Goal: Find specific page/section: Find specific page/section

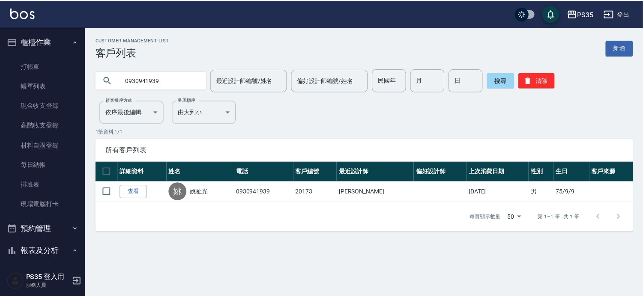
scroll to position [238, 0]
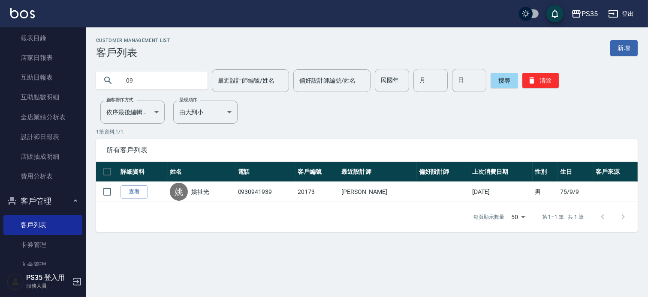
type input "0"
type input "t"
type input "陳"
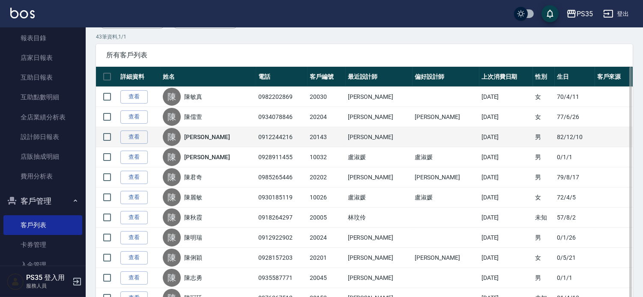
scroll to position [143, 0]
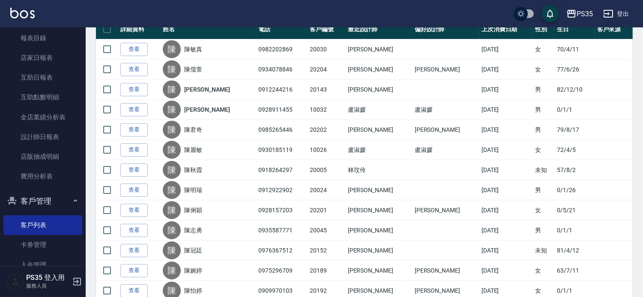
drag, startPoint x: 180, startPoint y: 288, endPoint x: 155, endPoint y: 299, distance: 27.5
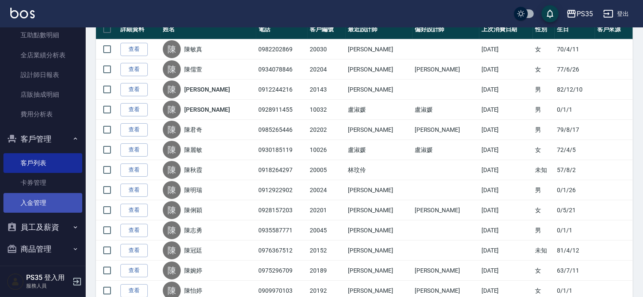
scroll to position [304, 0]
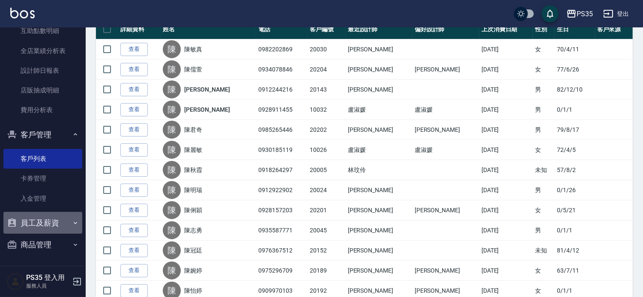
click at [60, 225] on button "員工及薪資" at bounding box center [42, 223] width 79 height 22
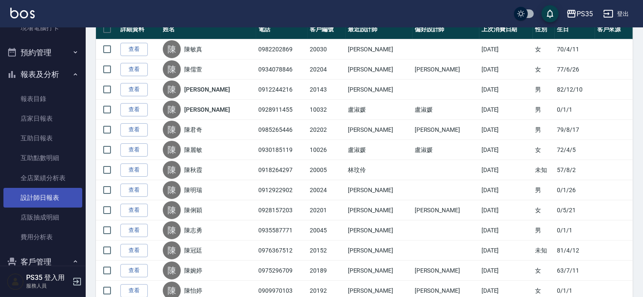
scroll to position [188, 0]
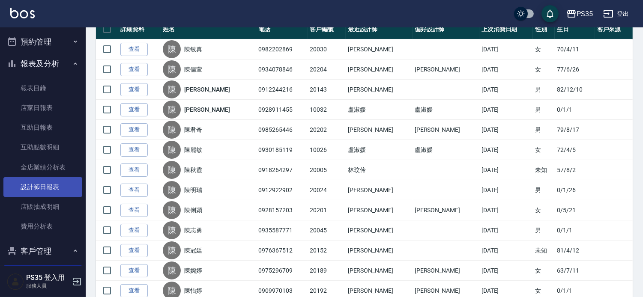
click at [57, 187] on link "設計師日報表" at bounding box center [42, 187] width 79 height 20
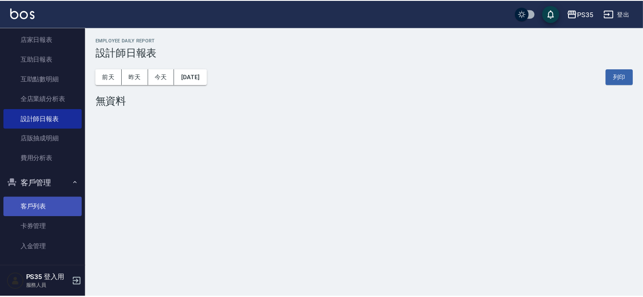
scroll to position [283, 0]
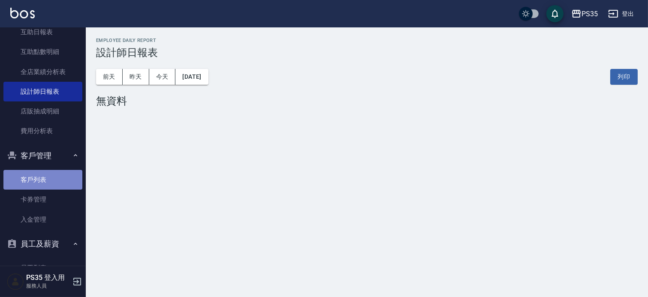
click at [49, 183] on link "客戶列表" at bounding box center [42, 180] width 79 height 20
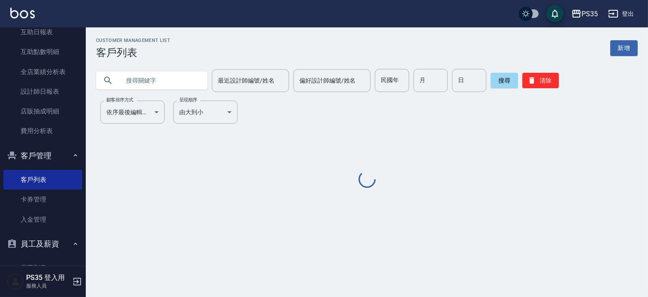
click at [195, 79] on input "text" at bounding box center [160, 80] width 81 height 23
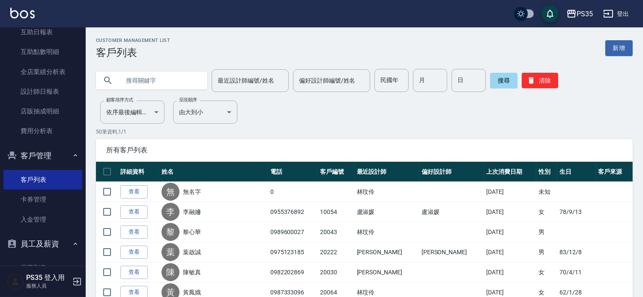
click at [189, 82] on input "text" at bounding box center [160, 80] width 81 height 23
type input "彭"
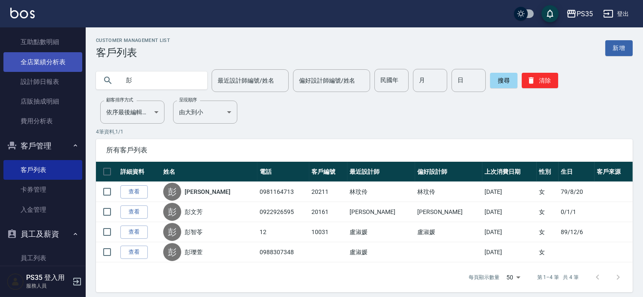
scroll to position [236, 0]
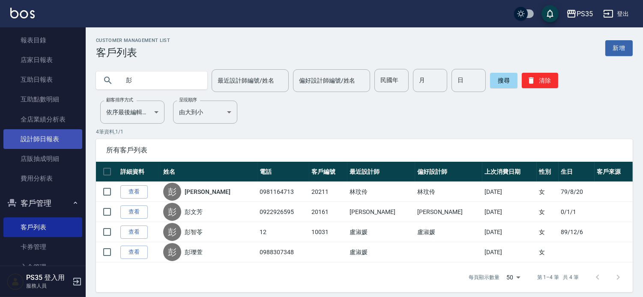
click at [54, 142] on link "設計師日報表" at bounding box center [42, 139] width 79 height 20
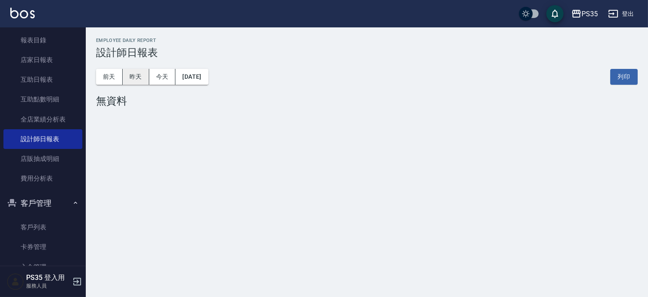
click at [141, 75] on button "昨天" at bounding box center [136, 77] width 27 height 16
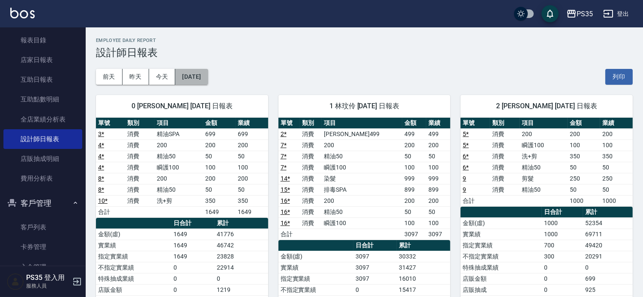
click at [207, 78] on button "[DATE]" at bounding box center [191, 77] width 33 height 16
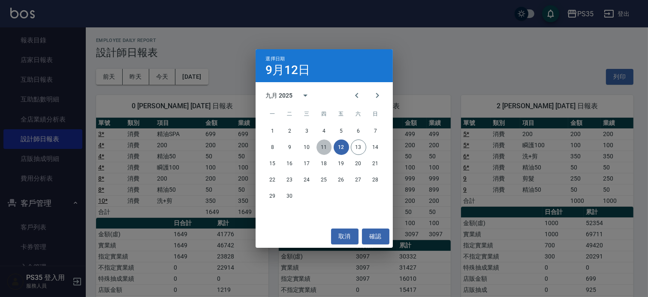
click at [324, 147] on button "11" at bounding box center [323, 147] width 15 height 15
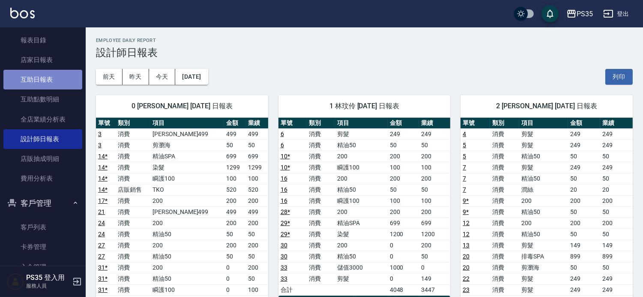
click at [59, 82] on link "互助日報表" at bounding box center [42, 80] width 79 height 20
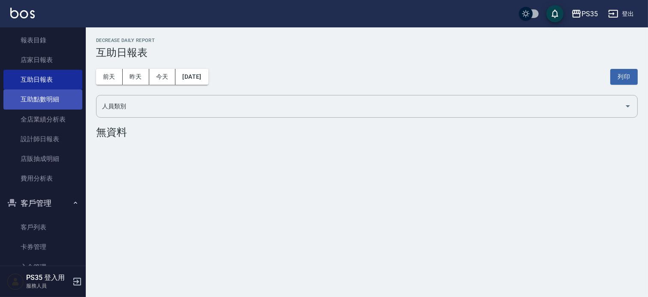
click at [60, 101] on link "互助點數明細" at bounding box center [42, 100] width 79 height 20
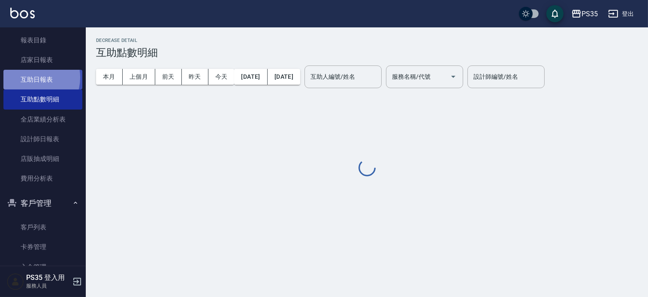
click at [30, 78] on link "互助日報表" at bounding box center [42, 80] width 79 height 20
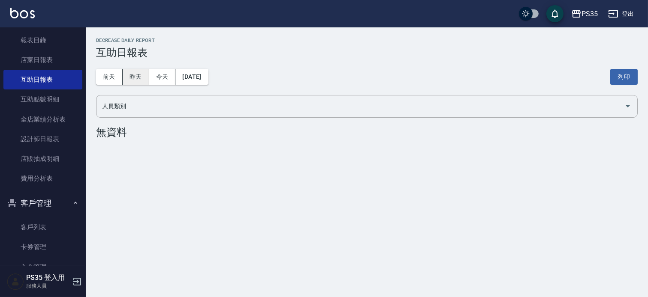
click at [141, 75] on button "昨天" at bounding box center [136, 77] width 27 height 16
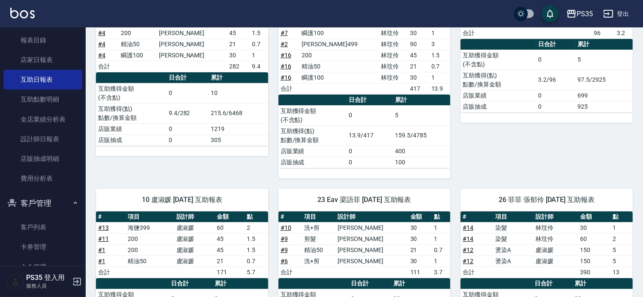
scroll to position [190, 0]
